Goal: Check status: Check status

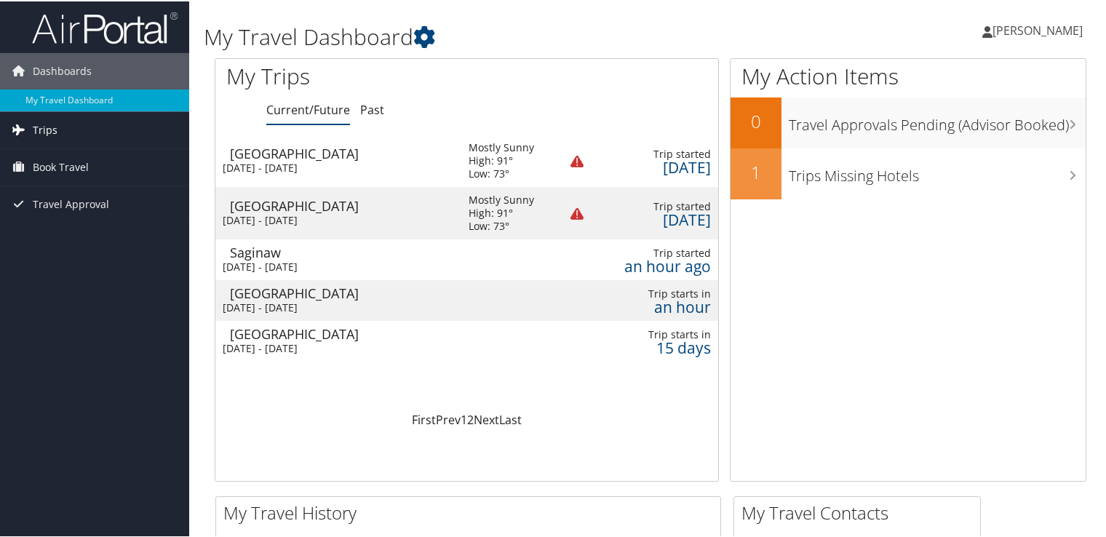
click at [33, 130] on span "Trips" at bounding box center [45, 129] width 25 height 36
click at [353, 300] on div "[DATE] - [DATE]" at bounding box center [335, 306] width 224 height 13
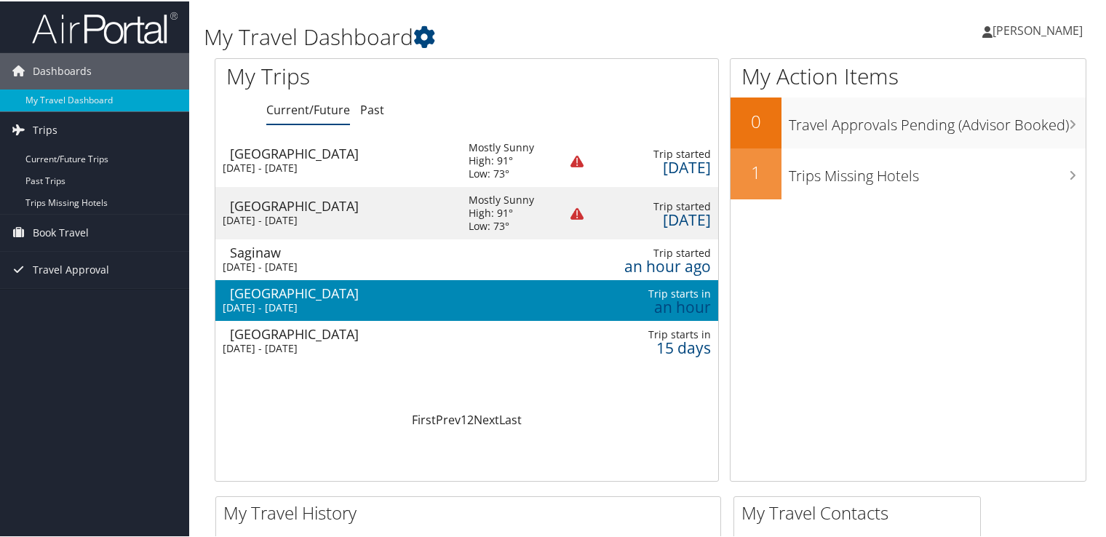
click at [353, 300] on div "[DATE] - [DATE]" at bounding box center [335, 306] width 224 height 13
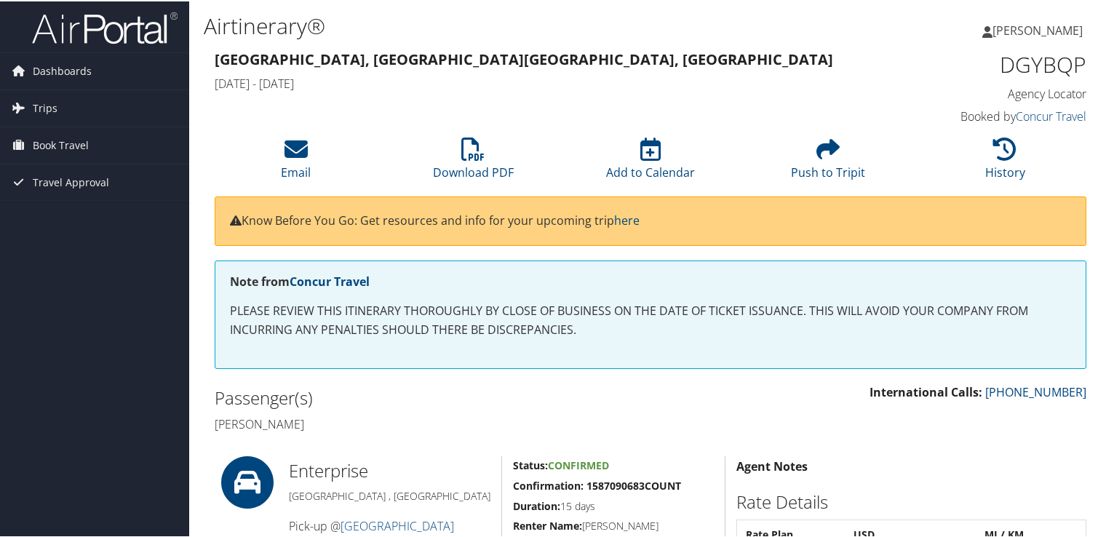
click at [546, 418] on h4 "[PERSON_NAME]" at bounding box center [427, 423] width 425 height 16
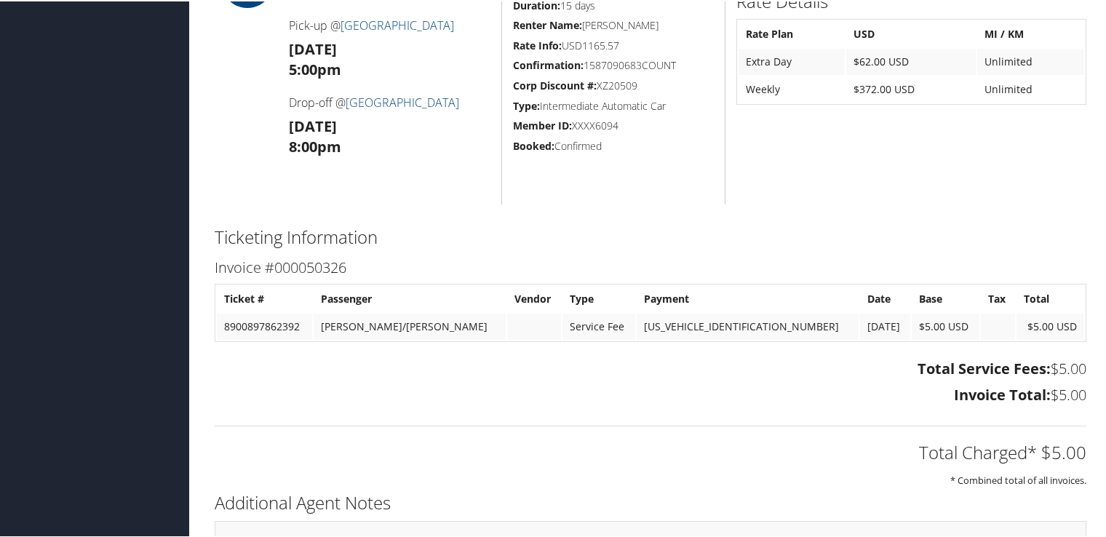
scroll to position [530, 0]
